Goal: Answer question/provide support: Share knowledge or assist other users

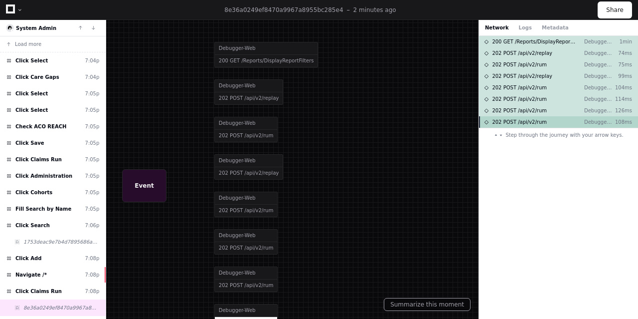
click at [536, 122] on span "202 POST /api/v2/rum" at bounding box center [519, 121] width 55 height 7
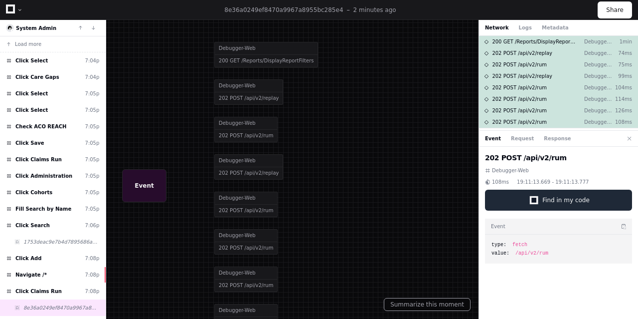
click at [543, 197] on button "Find in my code" at bounding box center [558, 199] width 147 height 21
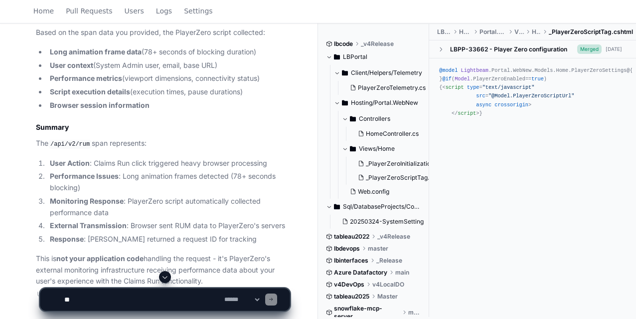
scroll to position [1857, 0]
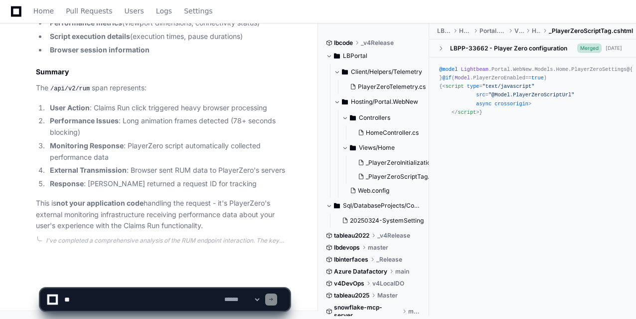
click at [91, 299] on textarea at bounding box center [142, 299] width 160 height 22
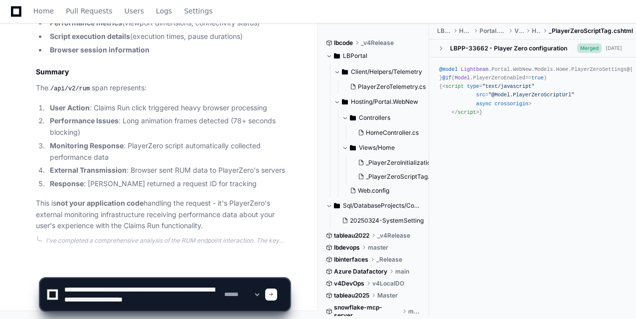
scroll to position [3, 0]
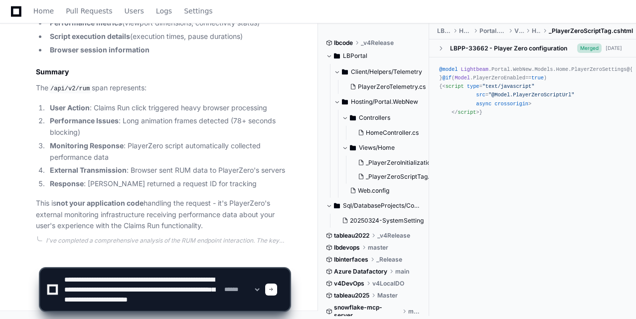
type textarea "**********"
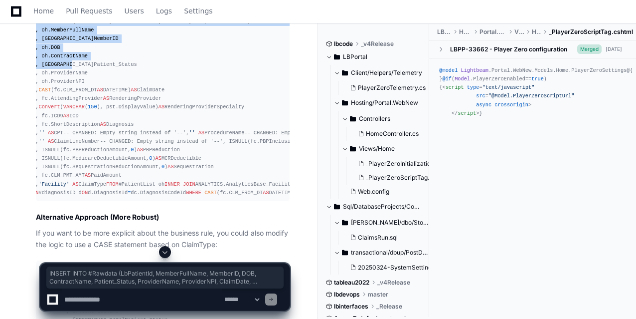
scroll to position [0, 0]
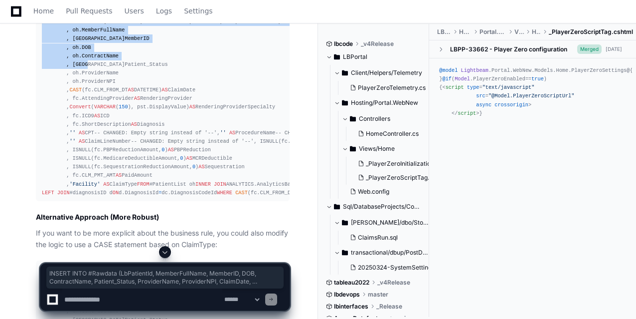
drag, startPoint x: 42, startPoint y: 131, endPoint x: 15, endPoint y: 195, distance: 69.1
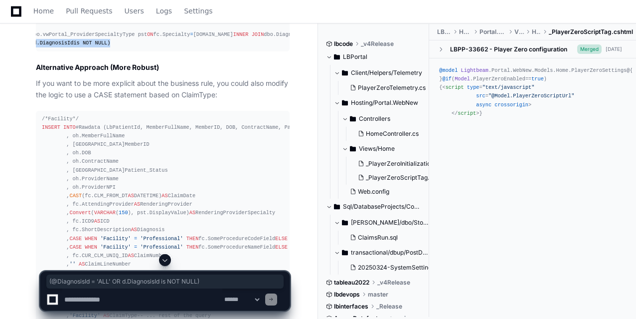
scroll to position [0, 476]
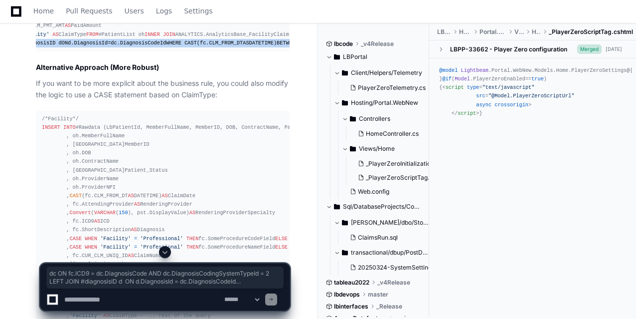
drag, startPoint x: 254, startPoint y: 230, endPoint x: 58, endPoint y: 219, distance: 196.7
click at [373, 46] on span "@ToDate" at bounding box center [383, 43] width 21 height 6
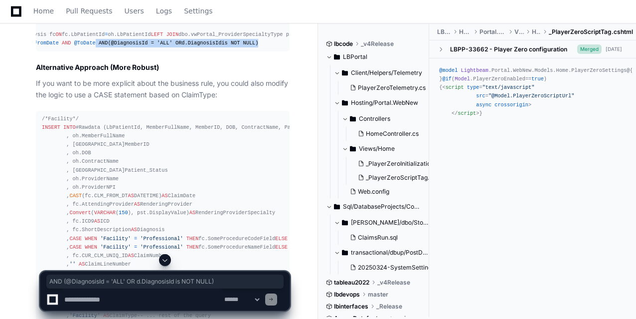
scroll to position [0, 437]
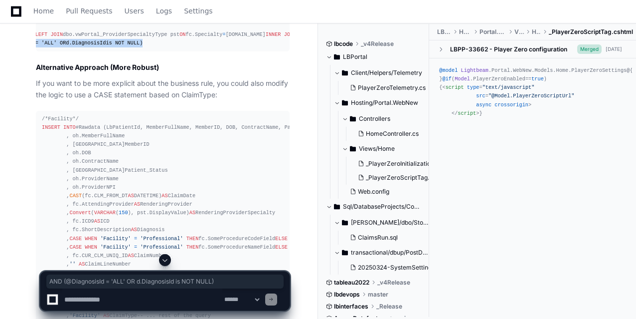
drag, startPoint x: 214, startPoint y: 231, endPoint x: 303, endPoint y: 230, distance: 88.7
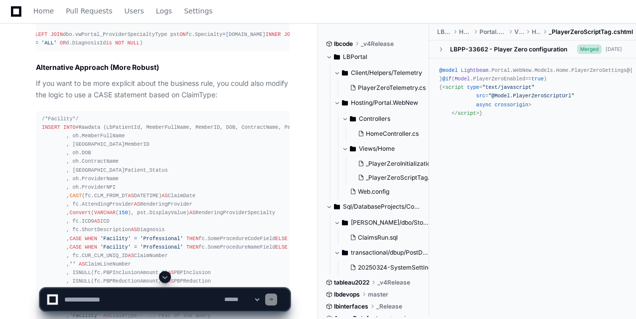
drag, startPoint x: 87, startPoint y: 236, endPoint x: 31, endPoint y: 232, distance: 56.0
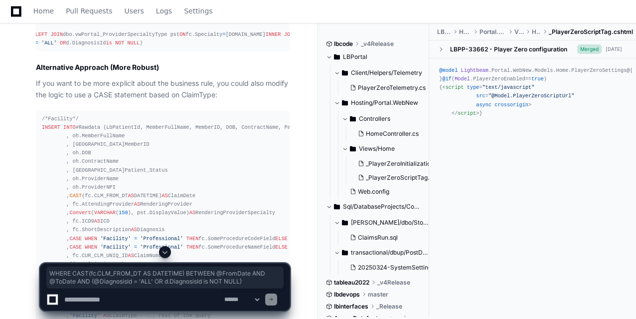
drag, startPoint x: 74, startPoint y: 229, endPoint x: 9, endPoint y: 227, distance: 64.3
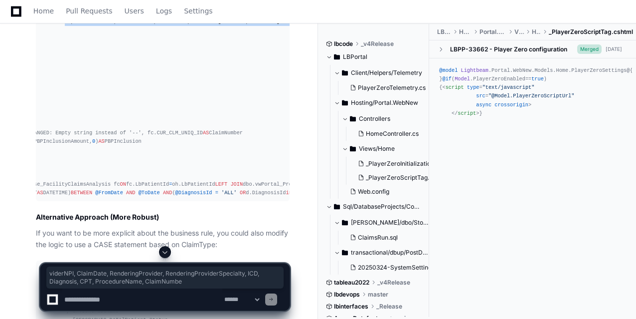
drag, startPoint x: 243, startPoint y: 133, endPoint x: 32, endPoint y: 130, distance: 210.9
click at [32, 130] on div "Updating progress ClaimsRun.sql 9 ClaimsRun.rdl 10 Now I have all the informati…" at bounding box center [153, 133] width 274 height 1083
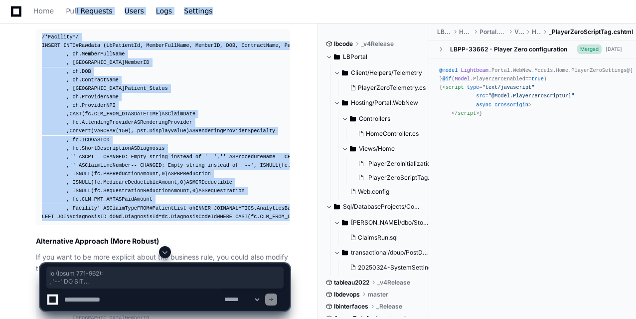
scroll to position [2689, 0]
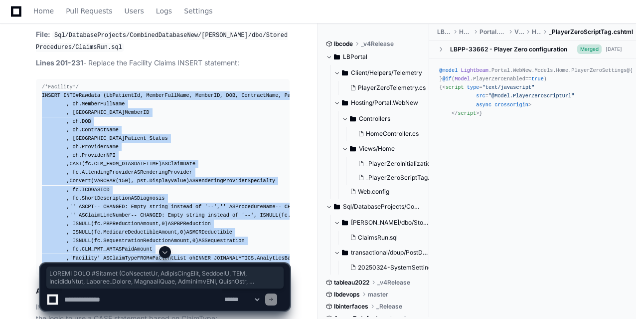
drag, startPoint x: 144, startPoint y: 130, endPoint x: 42, endPoint y: 207, distance: 127.4
click at [42, 207] on div "/*Facility*/ INSERT INTO #Rawdata (LbPatientId, MemberFullName, MemberID, DOB, …" at bounding box center [163, 177] width 242 height 188
copy div "INSERT INTO #Rawdata (LbPatientId, MemberFullName, MemberID, DOB, ContractName,…"
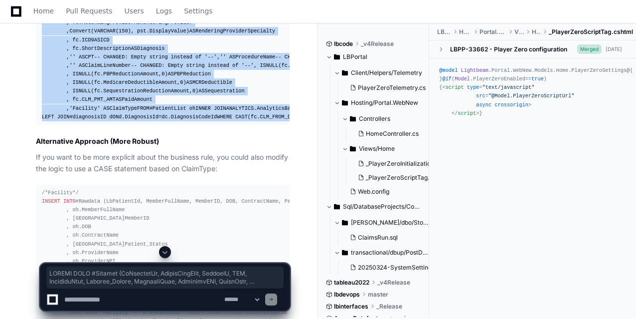
scroll to position [2938, 0]
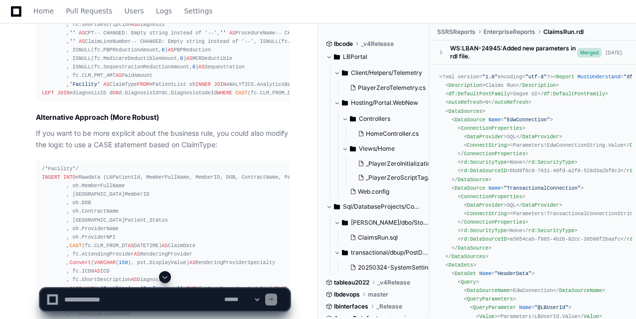
scroll to position [2762, 0]
